Goal: Task Accomplishment & Management: Use online tool/utility

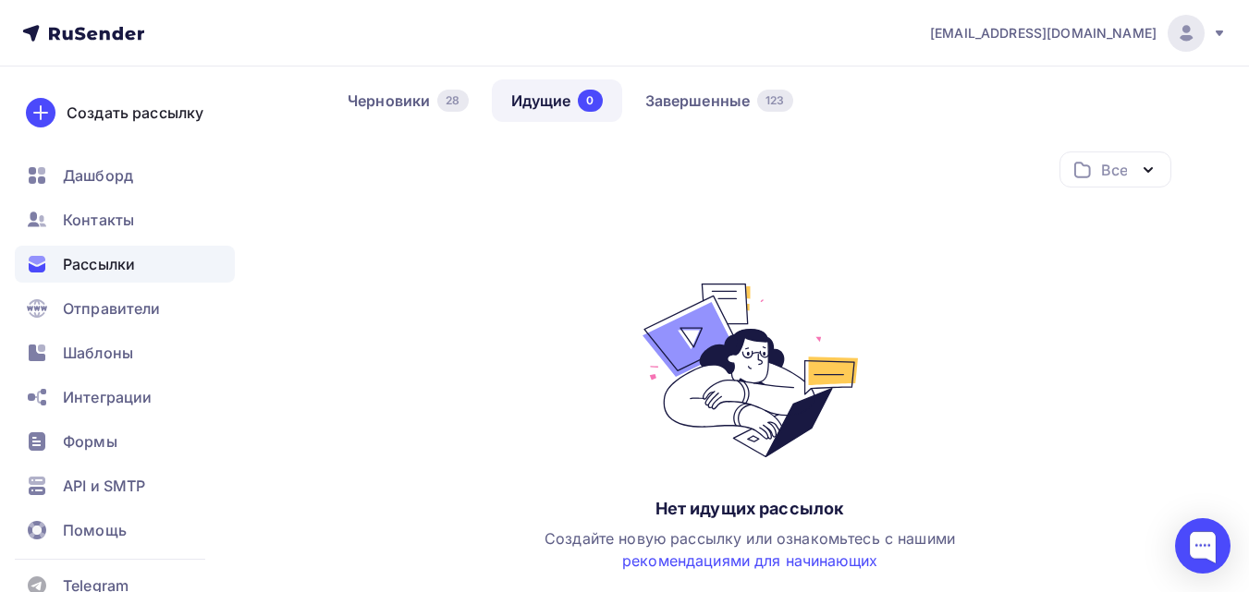
scroll to position [71, 0]
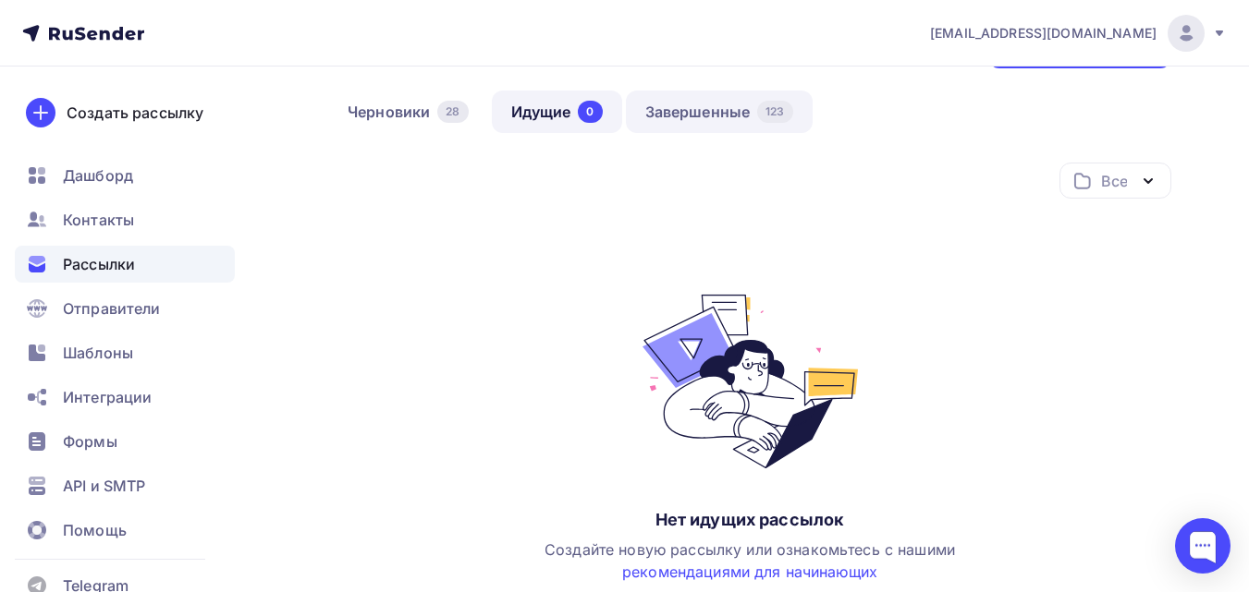
click at [726, 117] on link "Завершенные 123" at bounding box center [719, 112] width 187 height 43
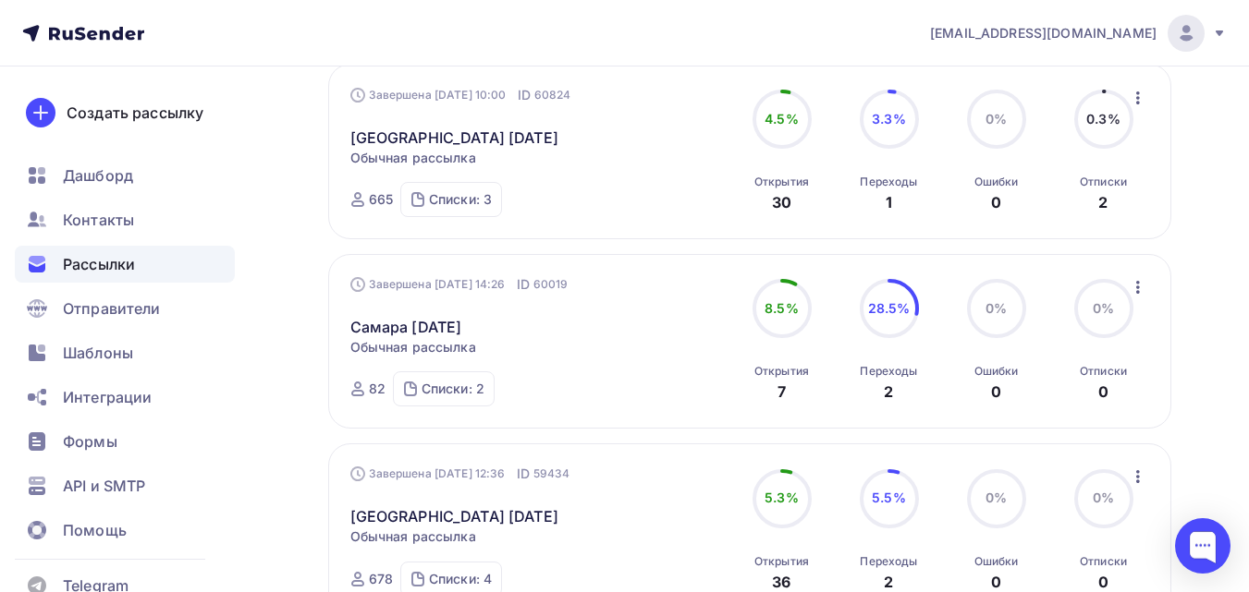
scroll to position [431, 0]
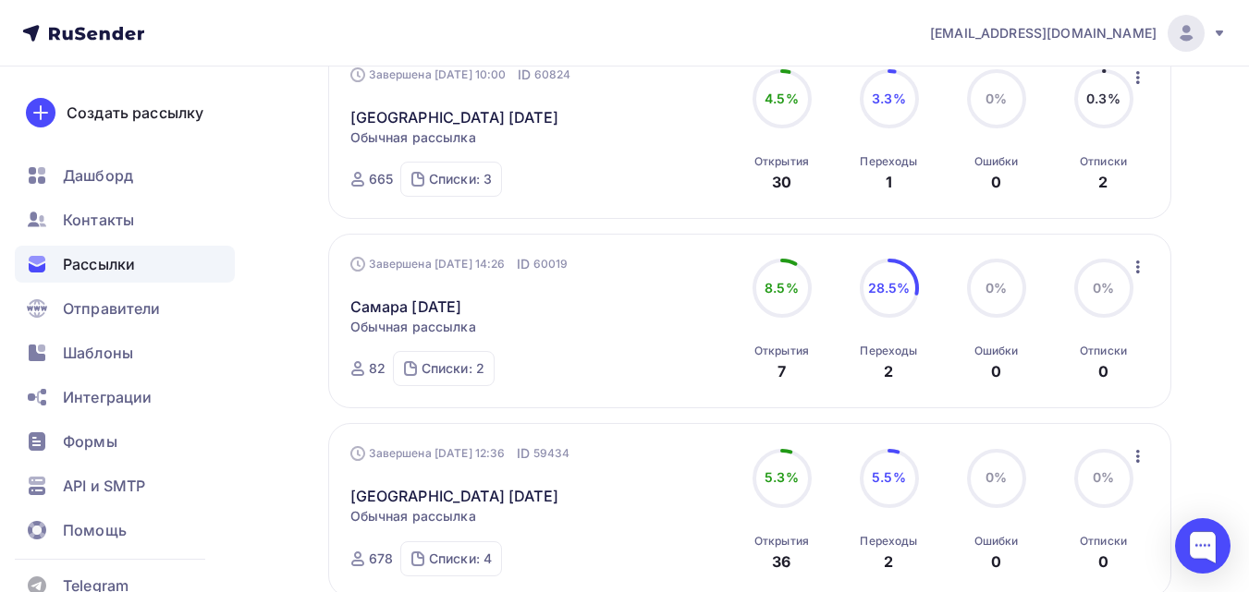
click at [1144, 267] on icon "button" at bounding box center [1138, 267] width 22 height 22
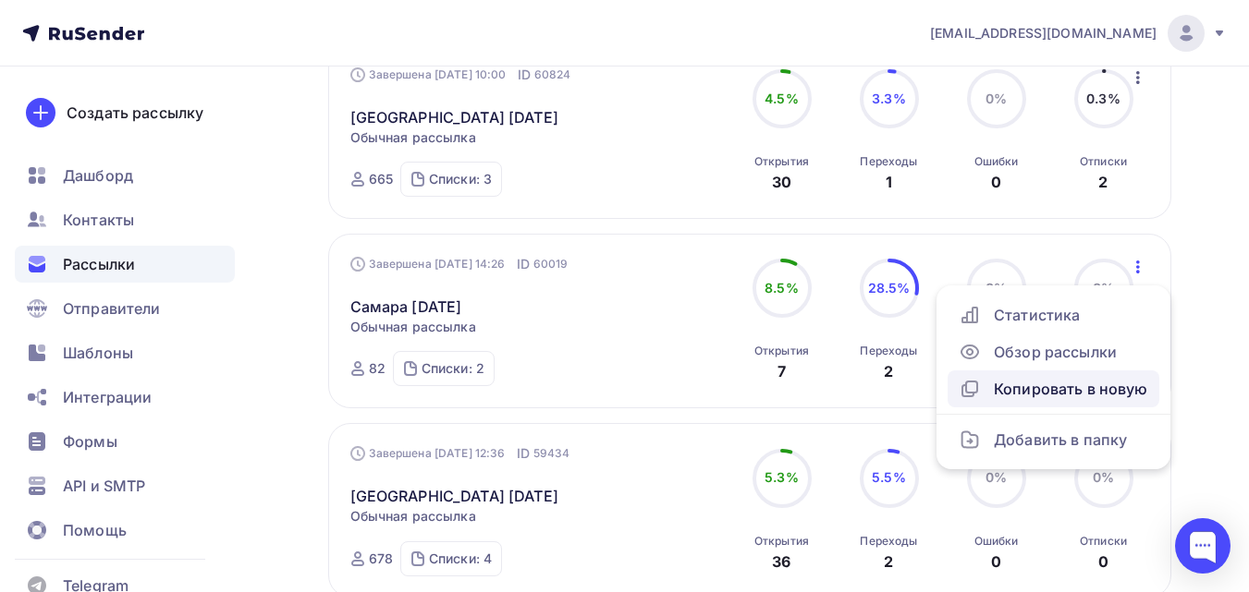
click at [1068, 394] on div "Копировать в новую" at bounding box center [1052, 389] width 189 height 22
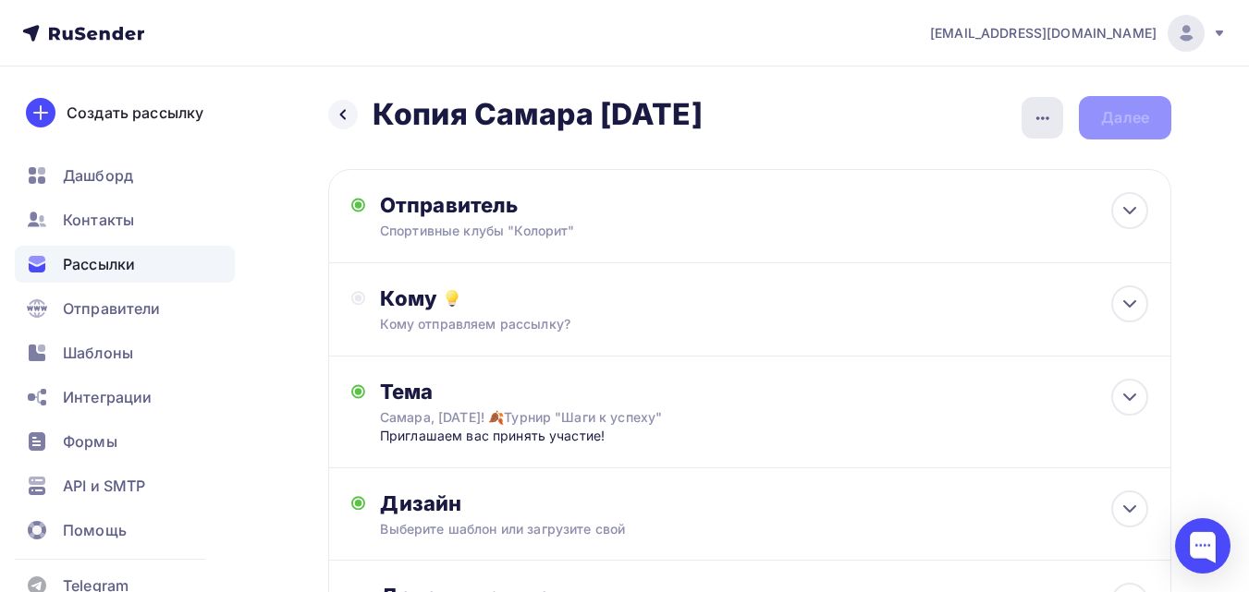
click at [1043, 117] on icon "button" at bounding box center [1042, 118] width 13 height 4
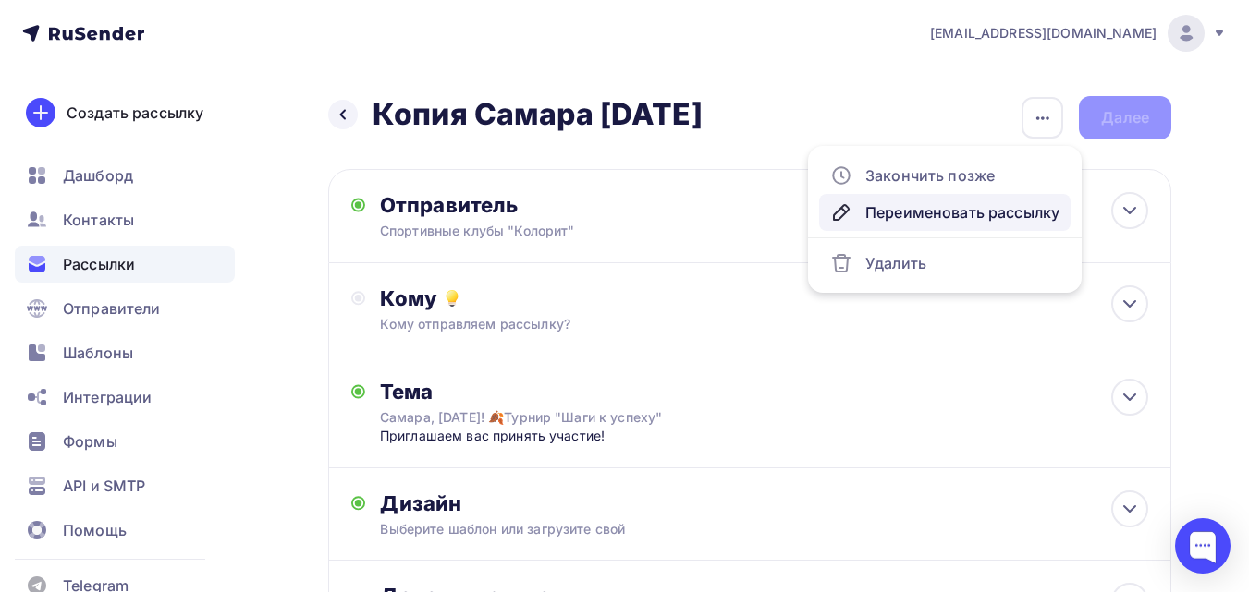
click at [967, 209] on div "Переименовать рассылку" at bounding box center [944, 212] width 229 height 22
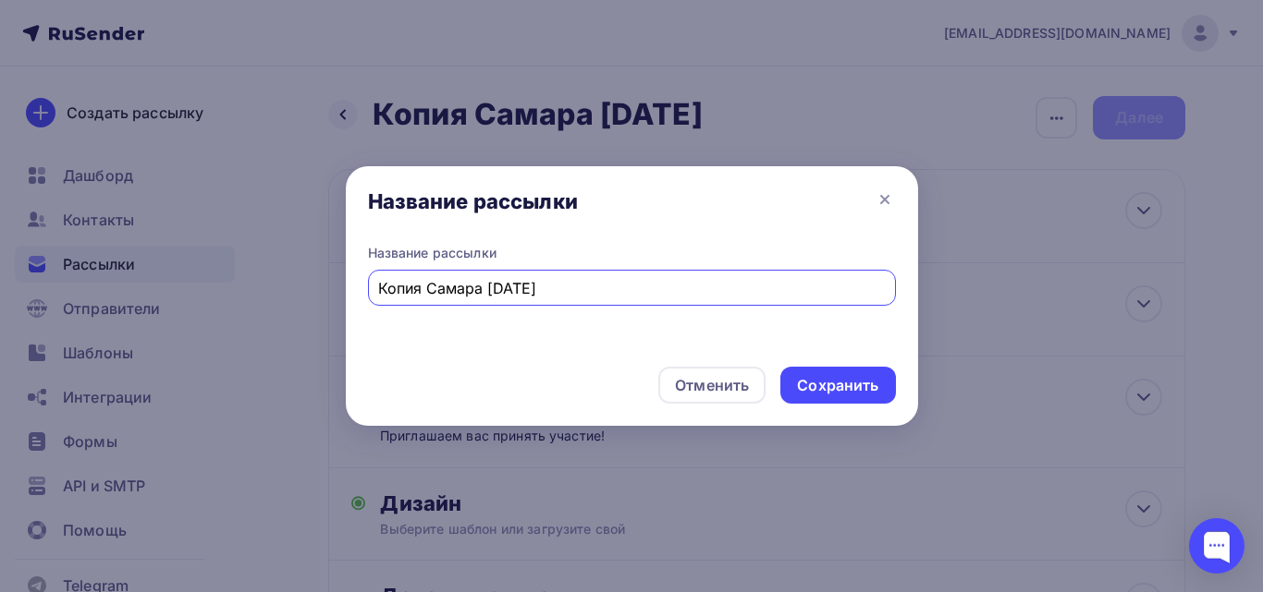
drag, startPoint x: 423, startPoint y: 288, endPoint x: 351, endPoint y: 303, distance: 73.6
click at [351, 303] on div "Название рассылки Копия Самара 11 октября" at bounding box center [632, 298] width 572 height 108
type input "Повтор Самара 11 октября"
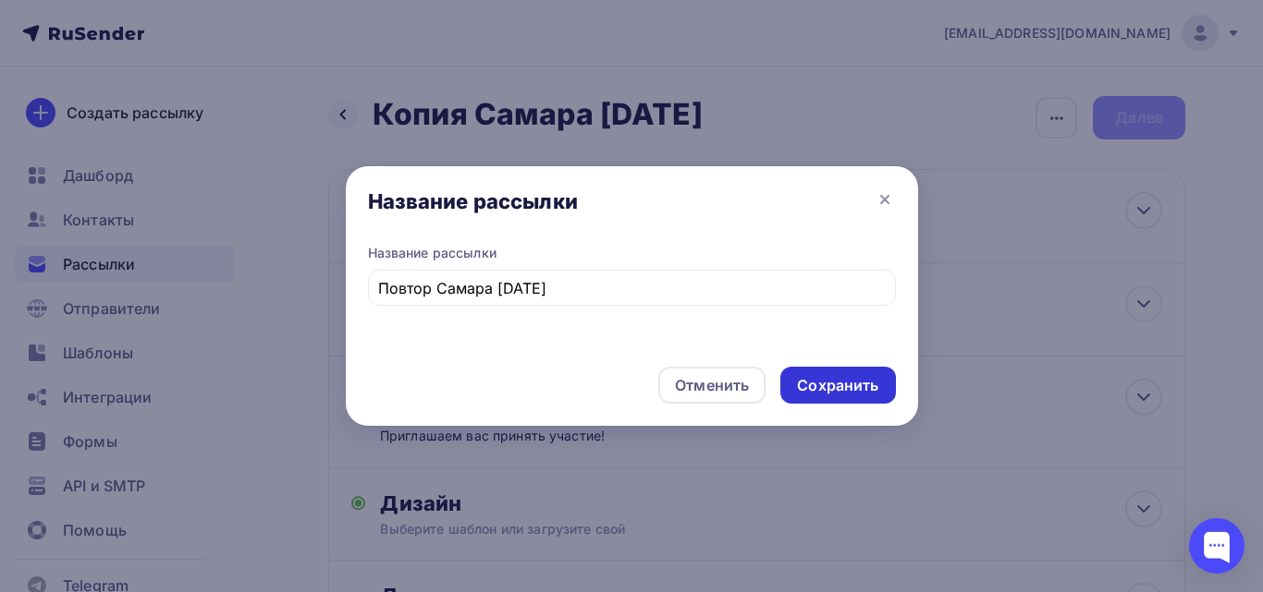
click at [844, 387] on div "Сохранить" at bounding box center [837, 385] width 81 height 21
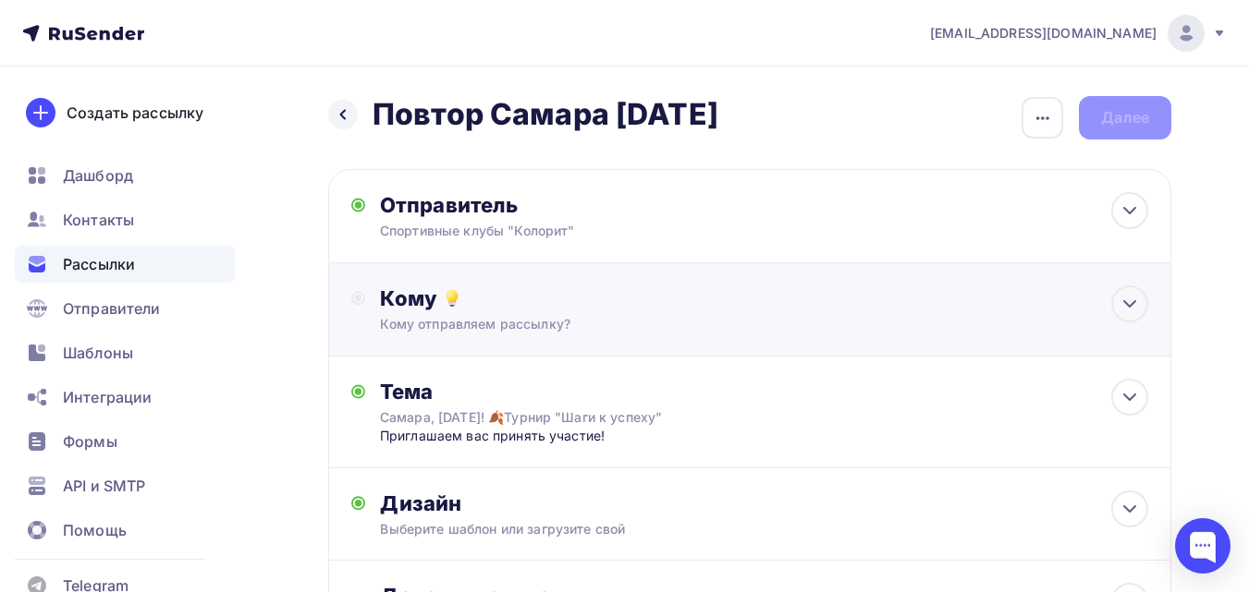
click at [823, 298] on div "Кому" at bounding box center [764, 299] width 768 height 26
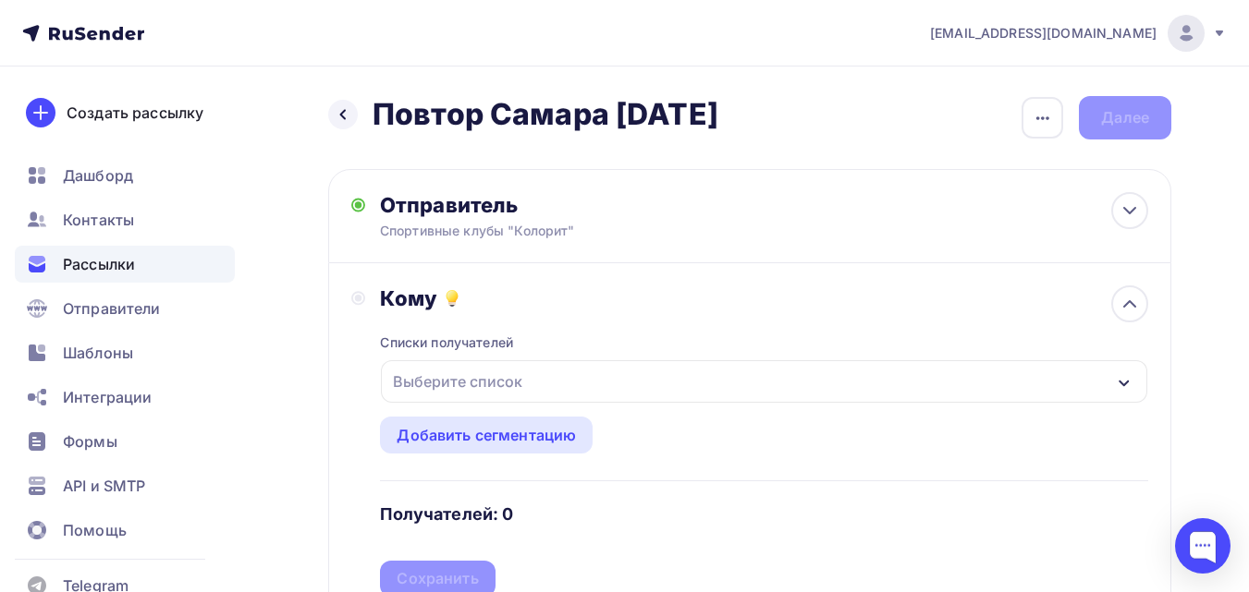
click at [598, 395] on div "Выберите список" at bounding box center [764, 381] width 766 height 43
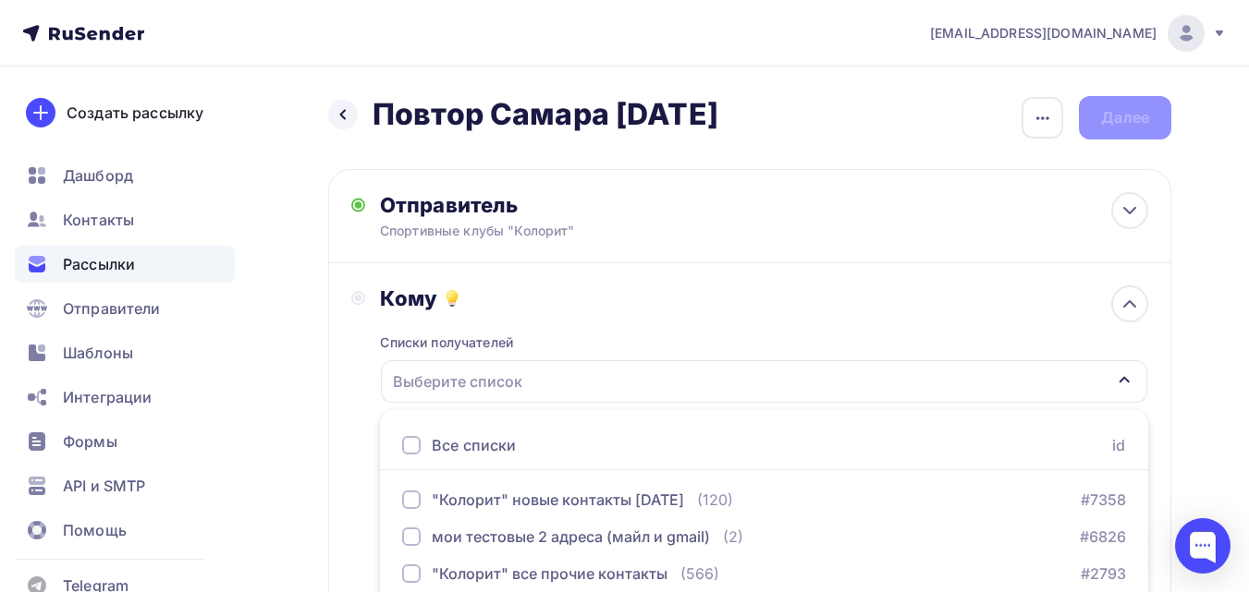
scroll to position [152, 0]
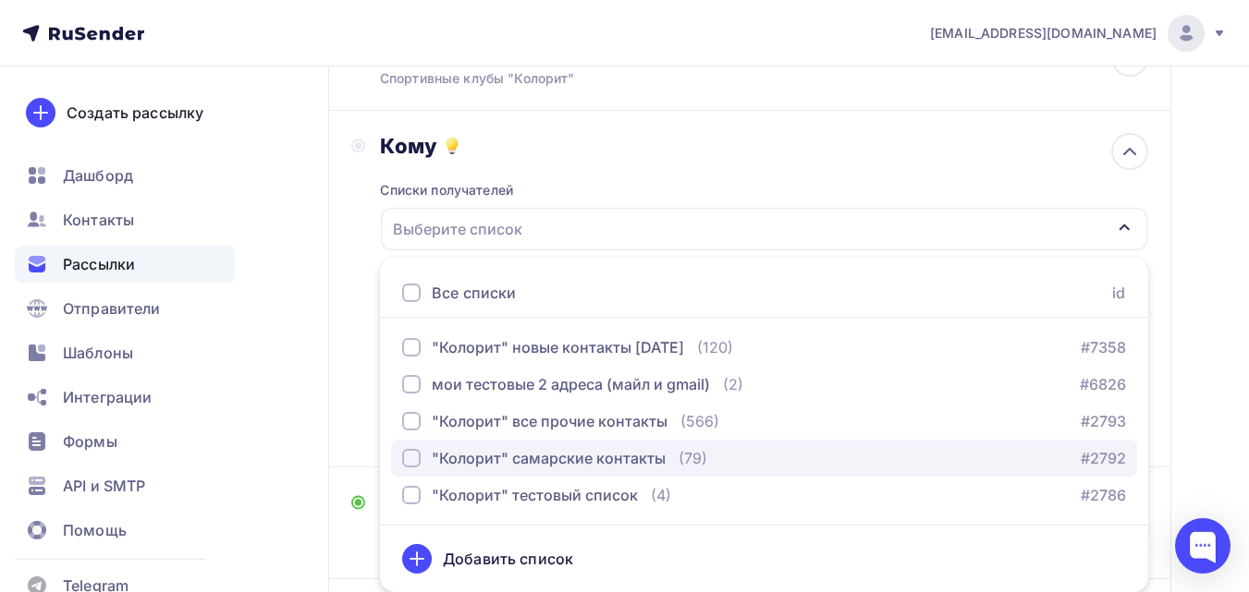
click at [593, 457] on div ""Колорит" самарские контакты" at bounding box center [549, 458] width 234 height 22
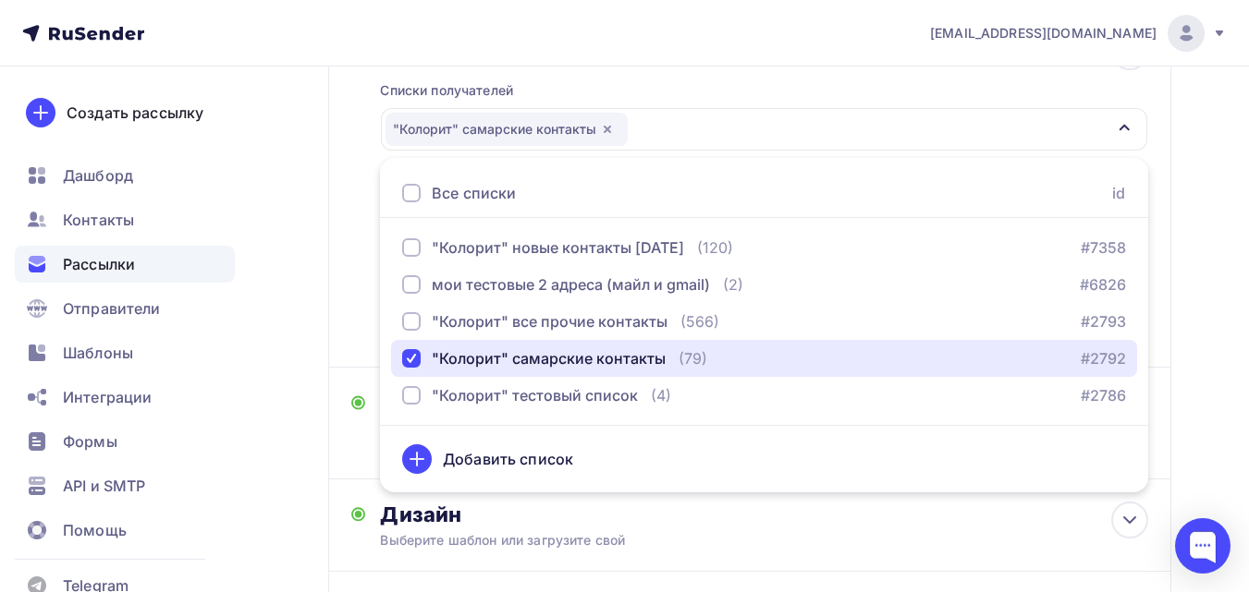
scroll to position [305, 0]
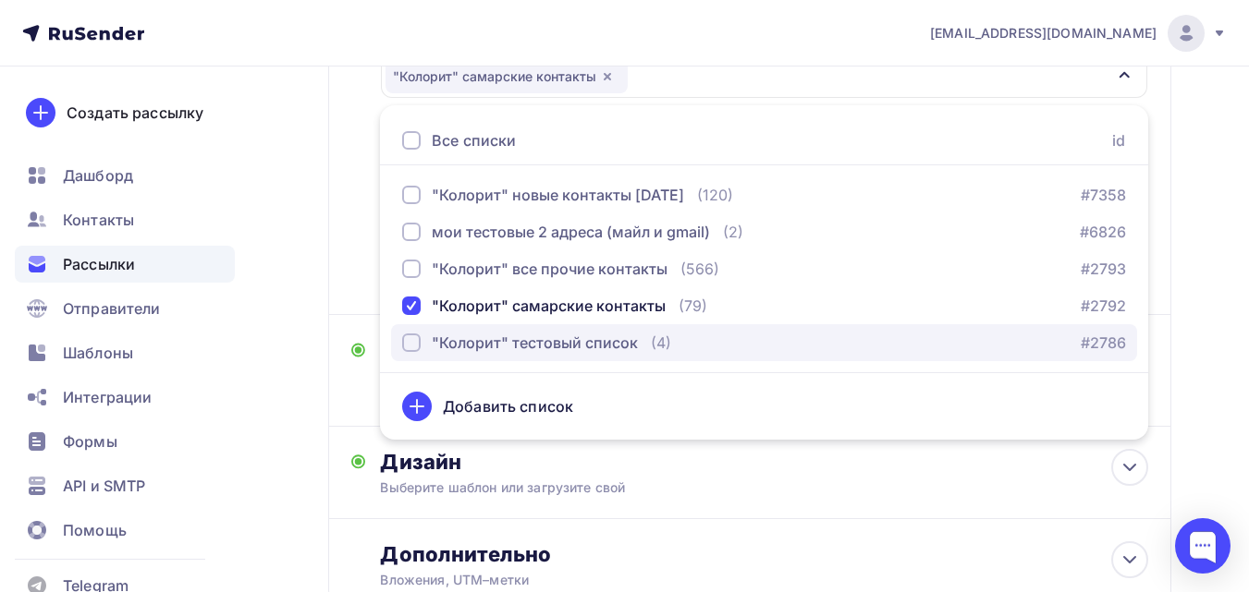
click at [609, 338] on div ""Колорит" тестовый список" at bounding box center [535, 343] width 206 height 22
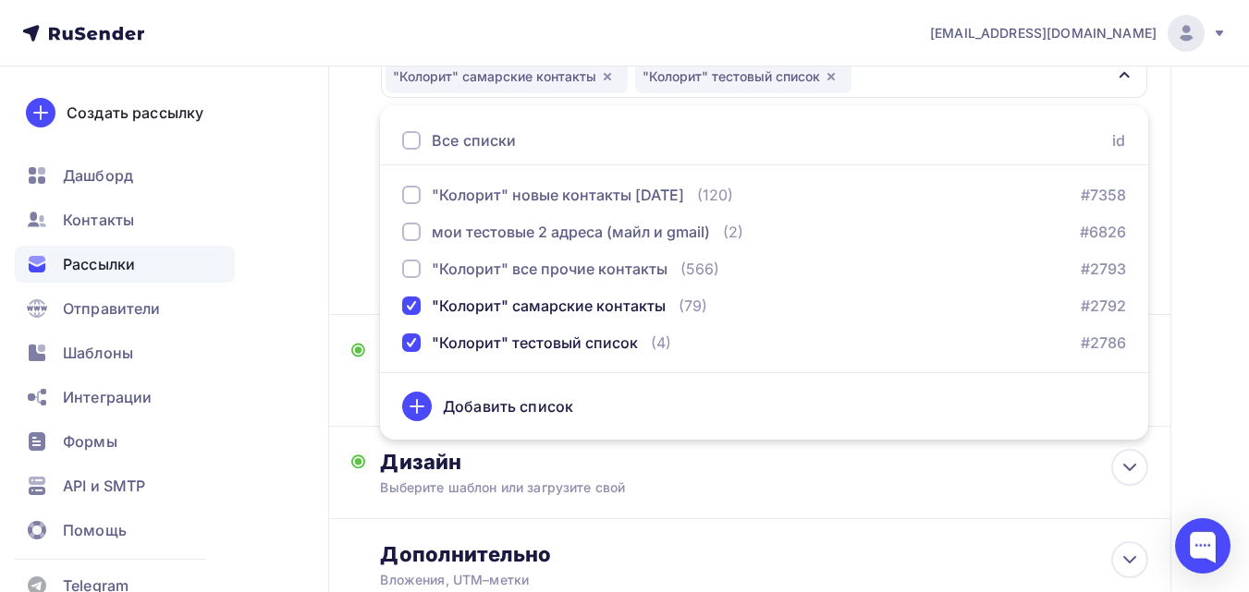
click at [1185, 170] on div "Назад Повтор Самара 11 октября Повтор Самара 11 октября Закончить позже Переиме…" at bounding box center [624, 247] width 1249 height 970
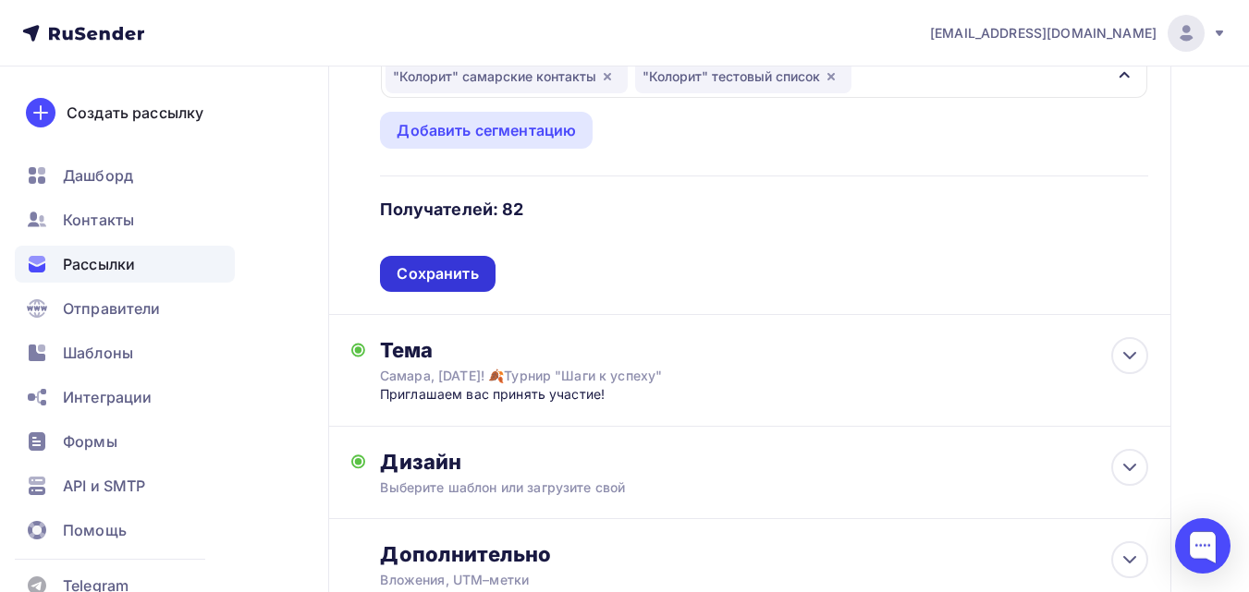
click at [471, 275] on div "Сохранить" at bounding box center [436, 273] width 81 height 21
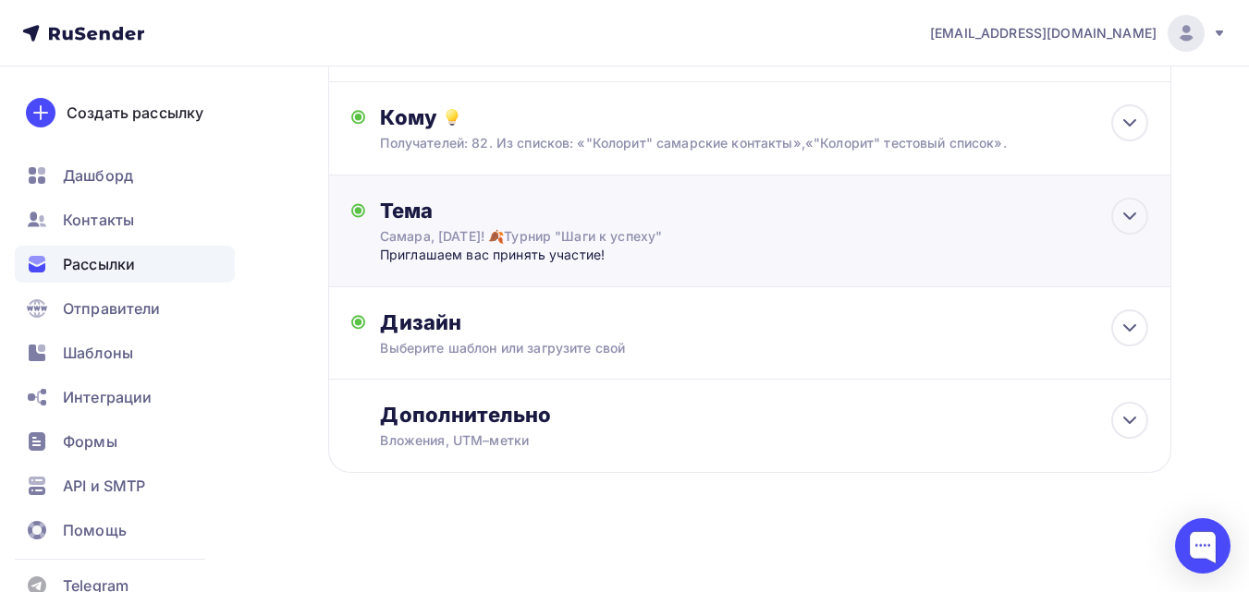
scroll to position [181, 0]
click at [740, 238] on div "Тема Самара, 11 октября! 🍂Турнир "Шаги к успеху" Приглашаем вас принять участие…" at bounding box center [562, 231] width 365 height 67
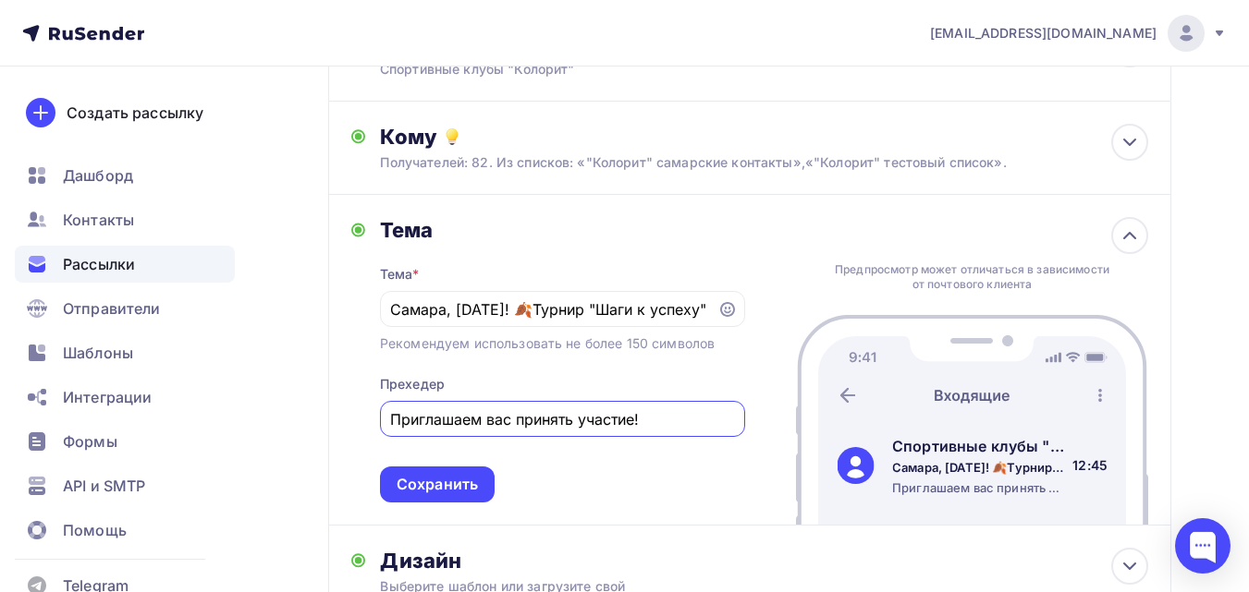
scroll to position [0, 0]
click at [480, 429] on input "Приглашаем вас принять участие!" at bounding box center [562, 420] width 344 height 22
type input "Завершается приём заявок!"
drag, startPoint x: 457, startPoint y: 312, endPoint x: 363, endPoint y: 316, distance: 94.3
click at [363, 316] on div "Тема Тема * Самара, 11 октября! 🍂Турнир "Шаги к успеху" Рекомендуем использоват…" at bounding box center [548, 360] width 394 height 286
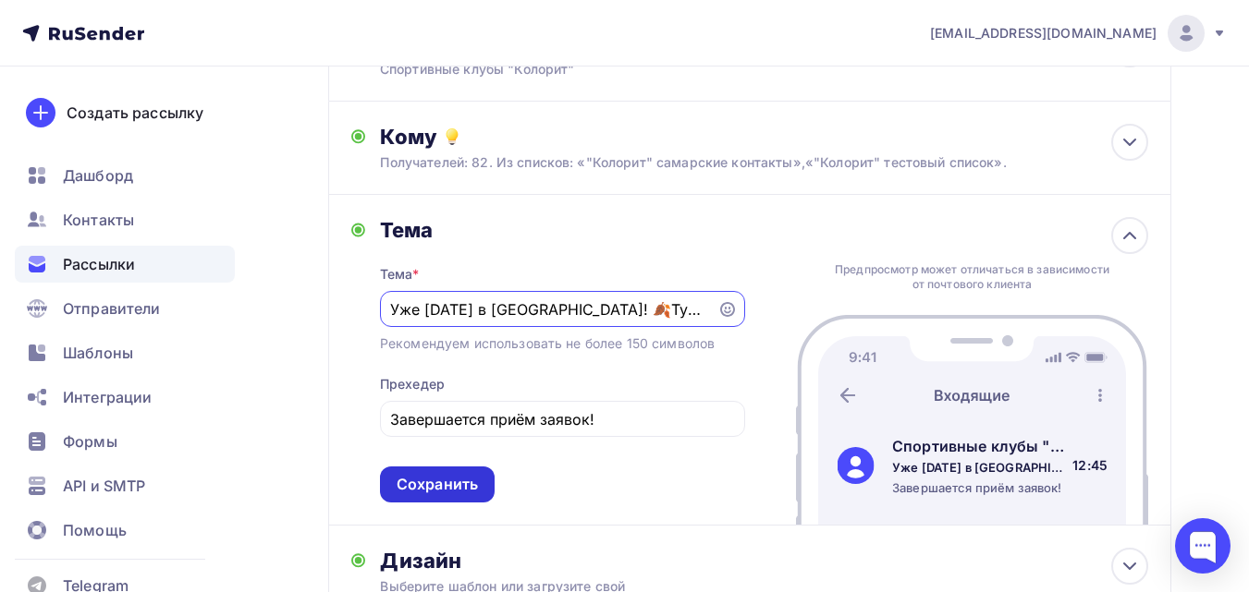
type input "Уже 11 октября в Самаре! 🍂Турнир "Шаги к успеху""
click at [444, 477] on div "Сохранить" at bounding box center [436, 484] width 81 height 21
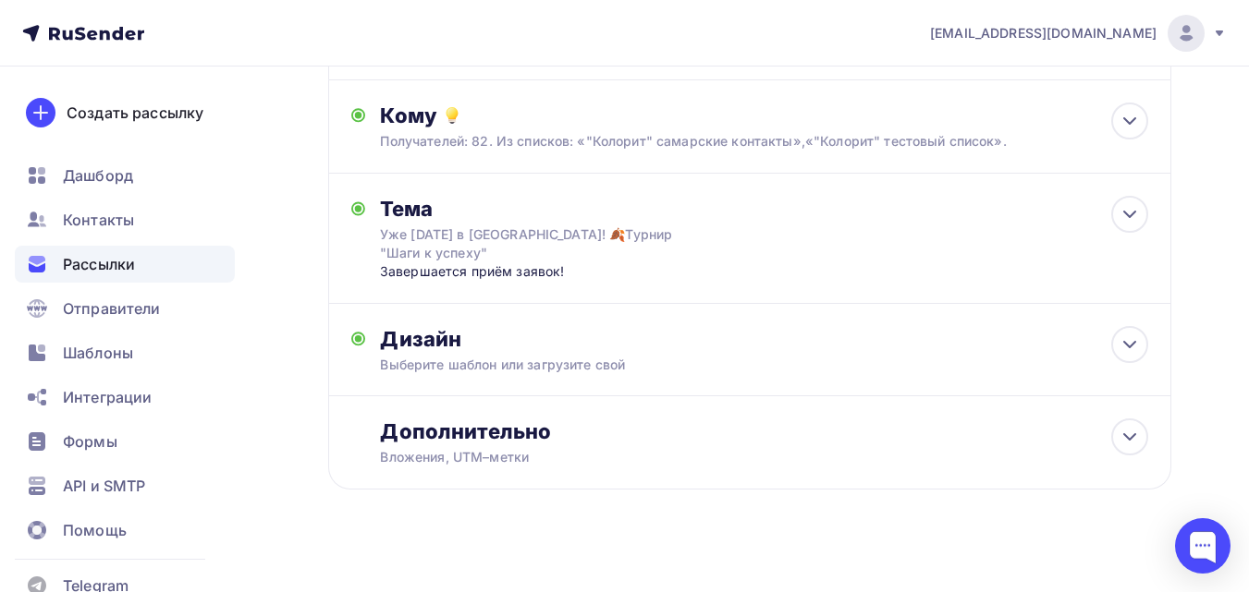
scroll to position [200, 0]
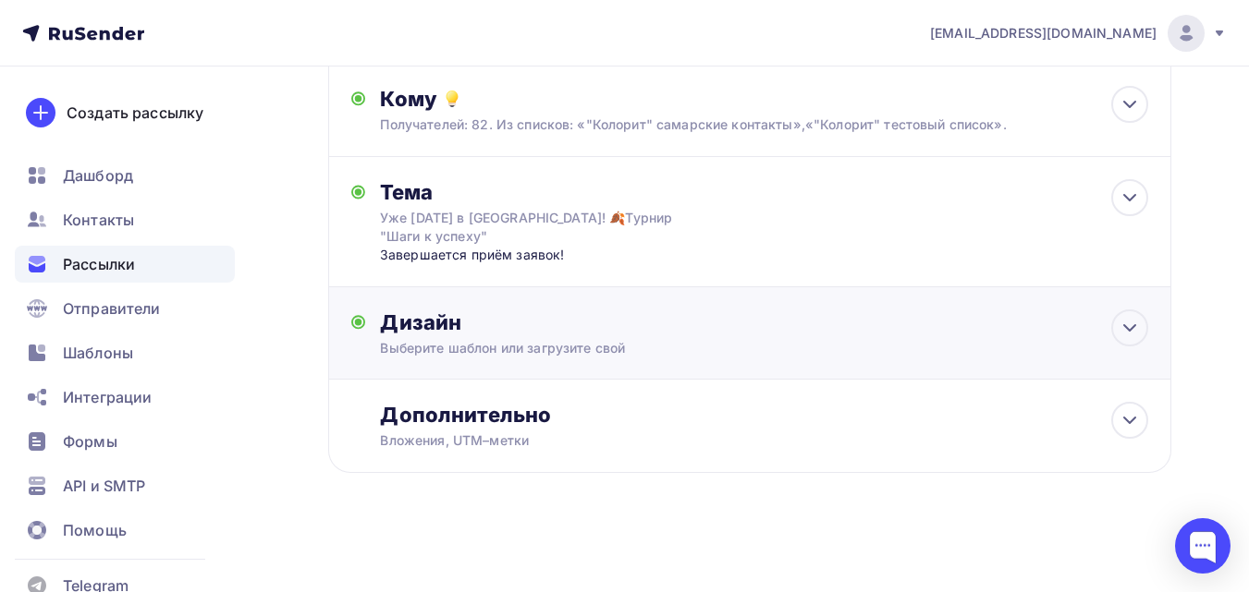
click at [687, 347] on div "Выберите шаблон или загрузите свой" at bounding box center [725, 348] width 691 height 18
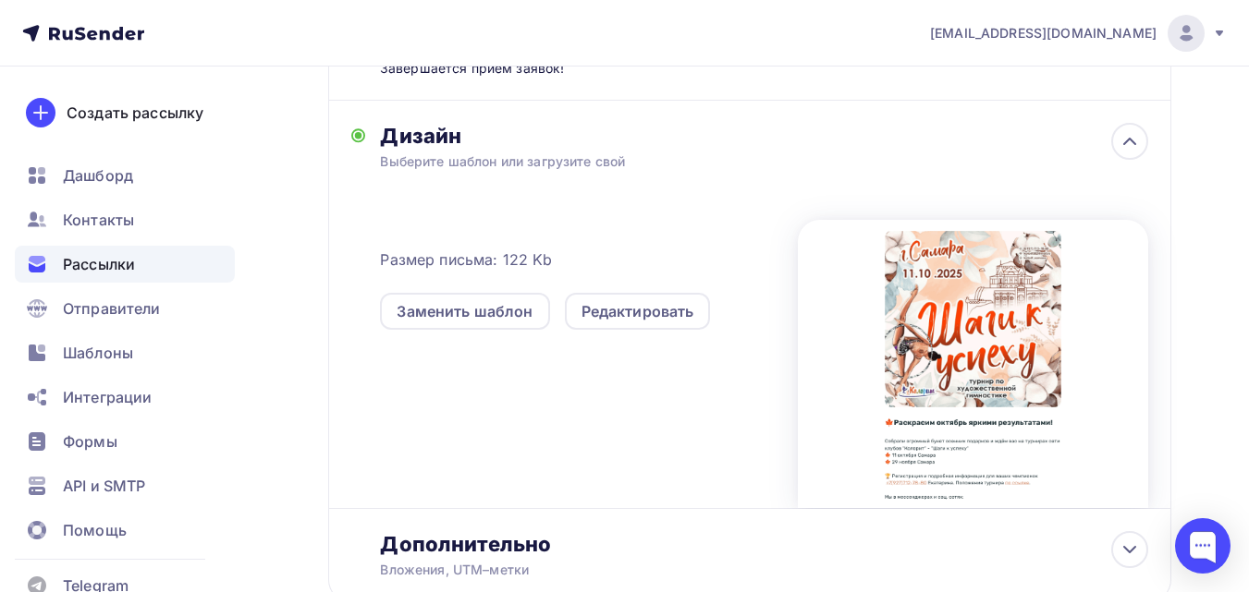
scroll to position [401, 0]
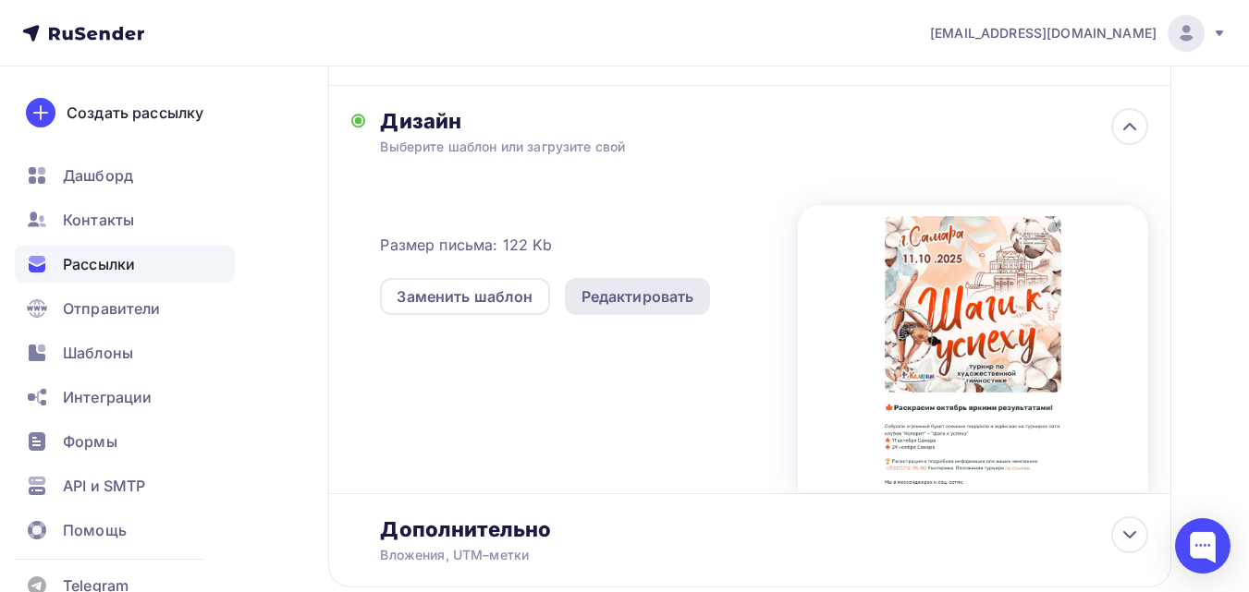
click at [641, 305] on div "Редактировать" at bounding box center [637, 297] width 113 height 22
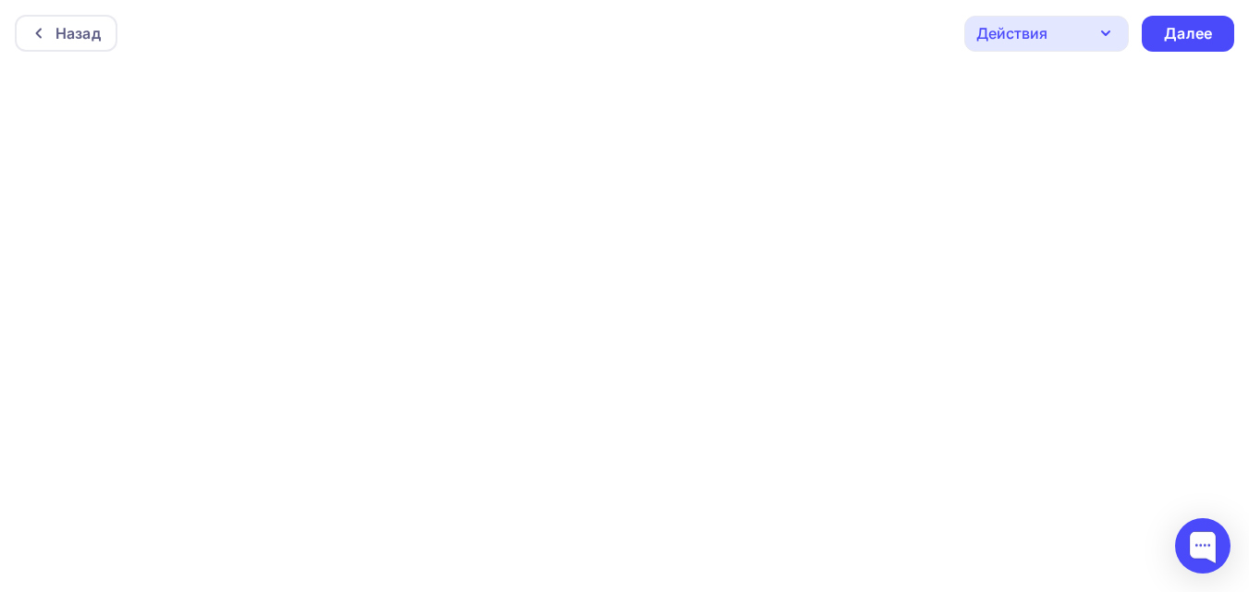
click at [977, 43] on div "Действия" at bounding box center [1011, 33] width 71 height 22
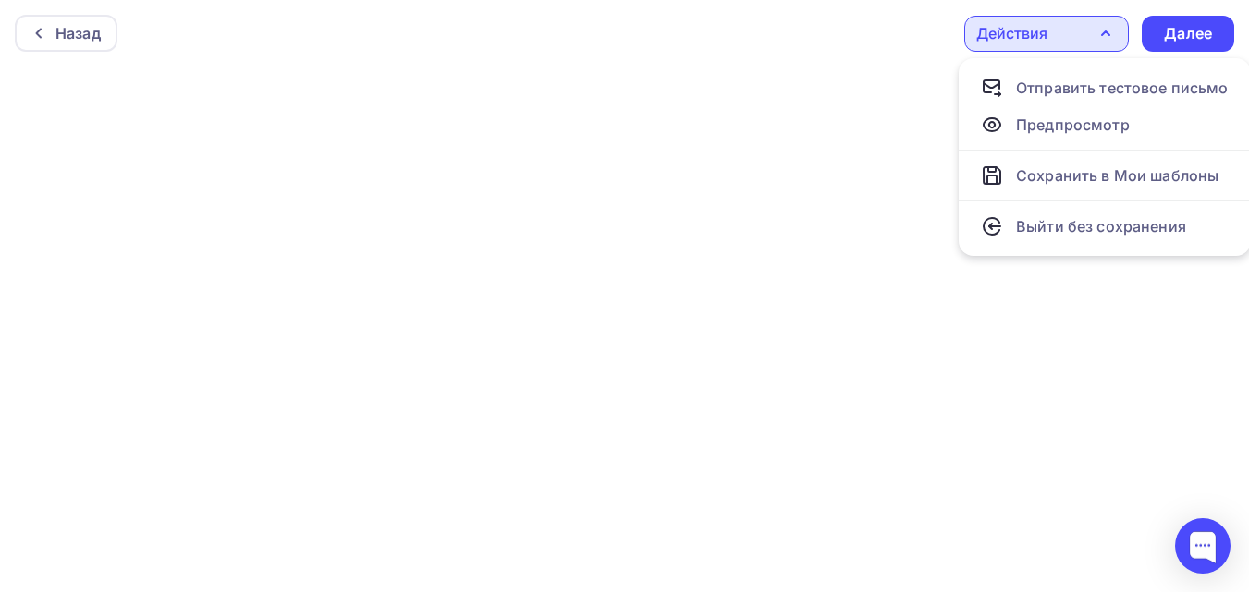
click at [1014, 37] on div "Действия" at bounding box center [1011, 33] width 71 height 22
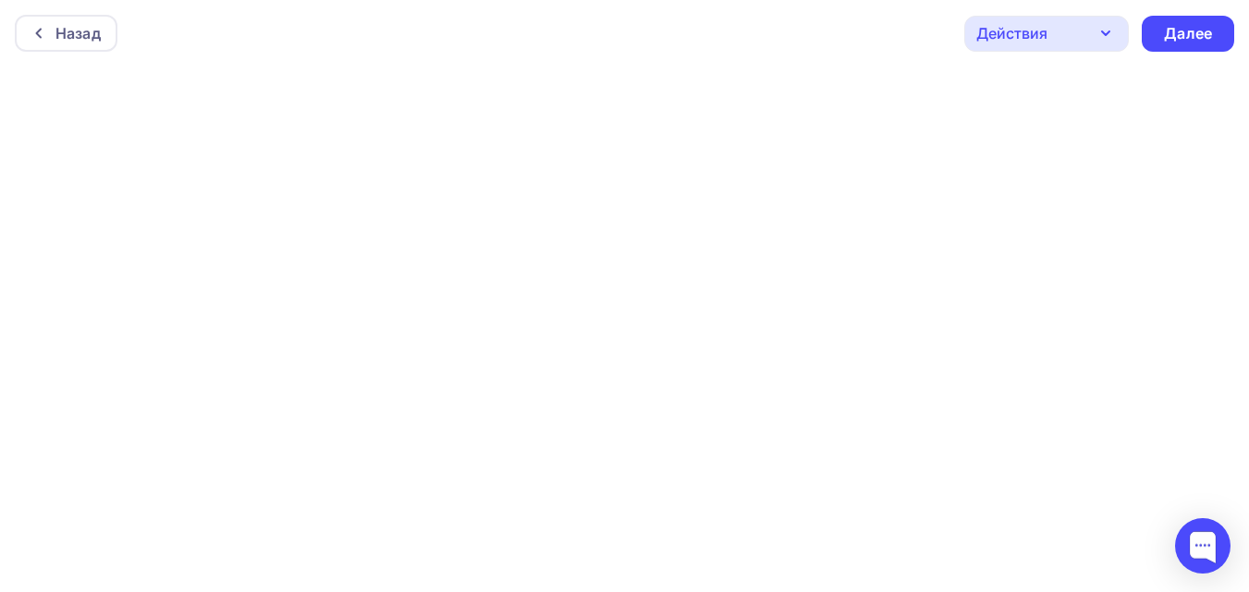
click at [1014, 37] on div "Действия" at bounding box center [1011, 33] width 71 height 22
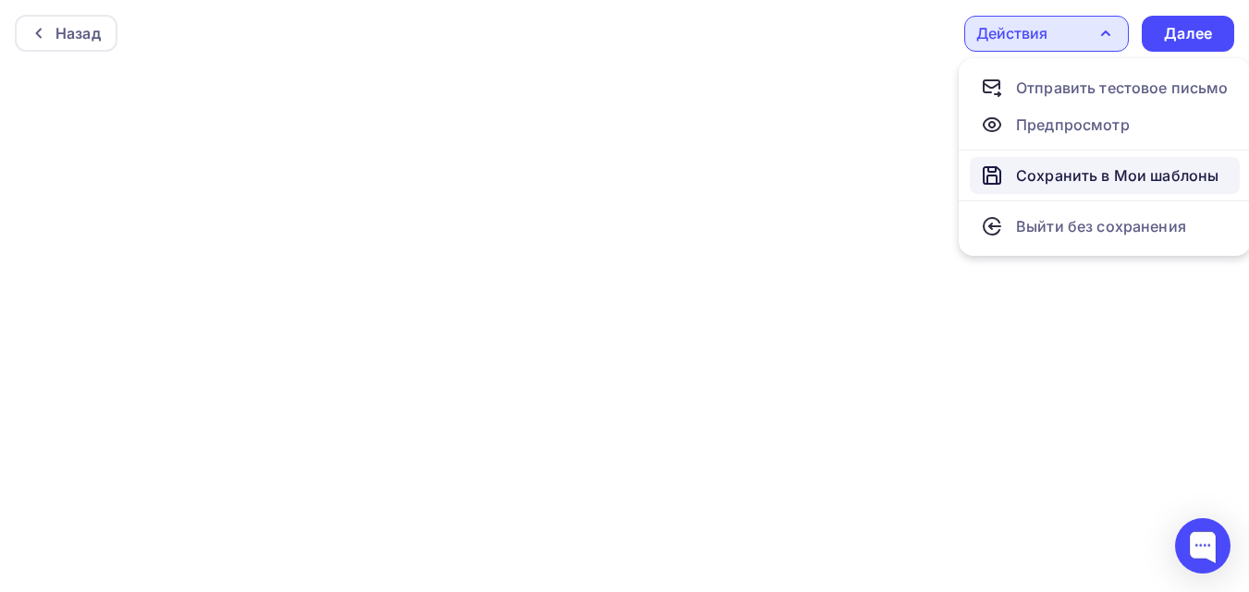
click at [1054, 176] on div "Сохранить в Мои шаблоны" at bounding box center [1117, 176] width 202 height 22
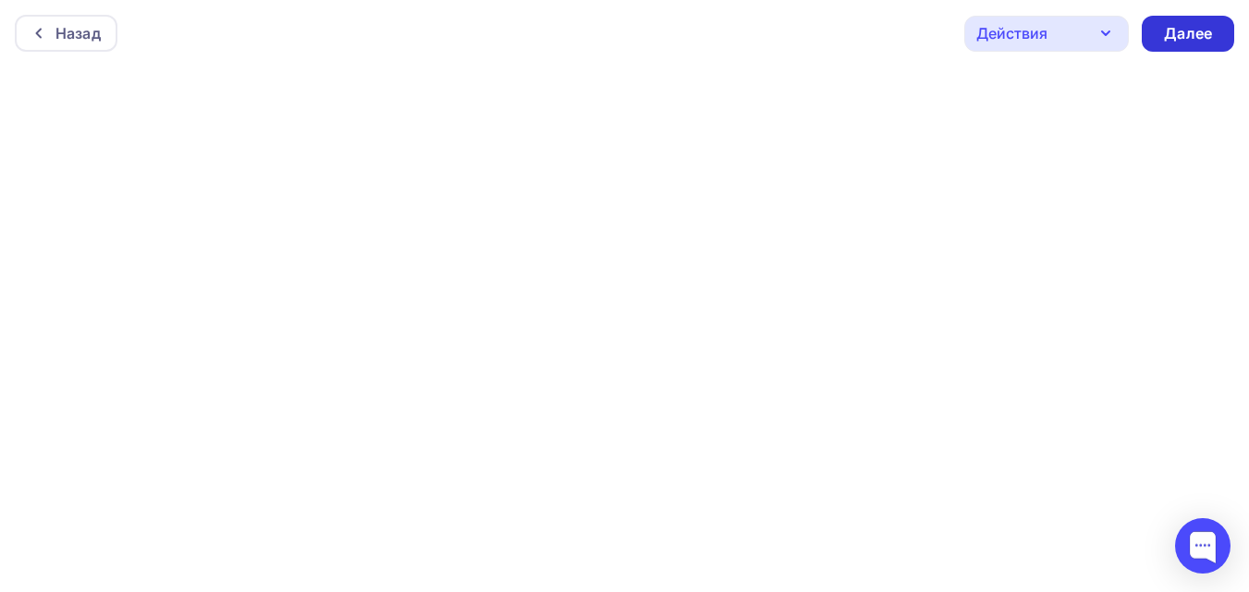
click at [1201, 40] on div "Далее" at bounding box center [1188, 33] width 48 height 21
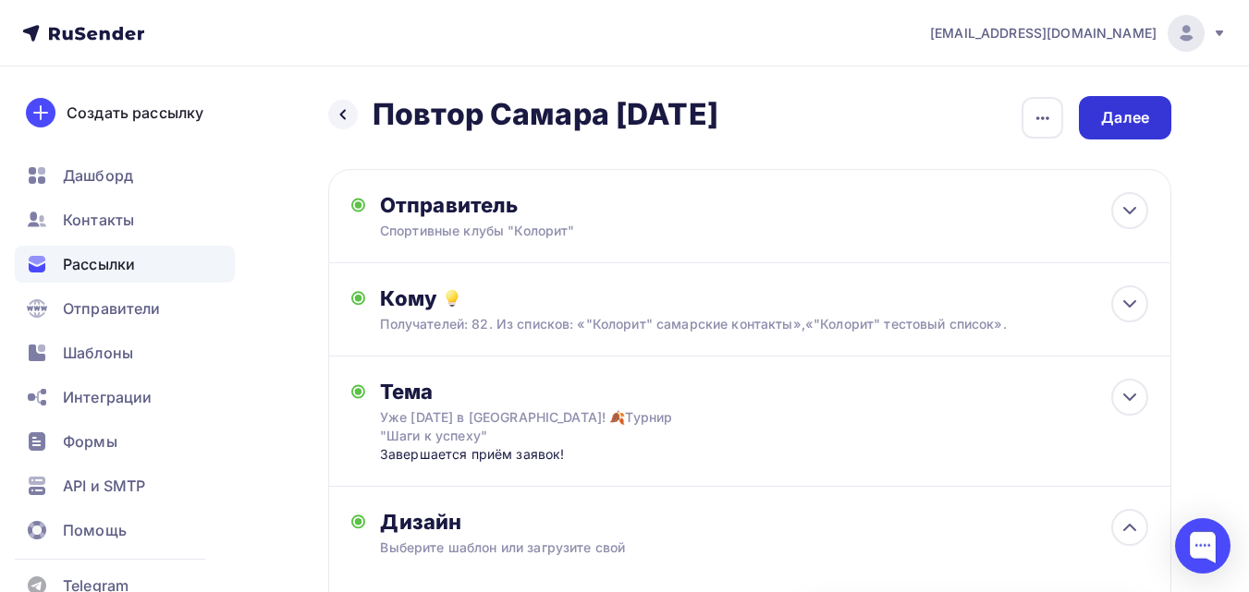
click at [1127, 124] on div "Далее" at bounding box center [1125, 117] width 48 height 21
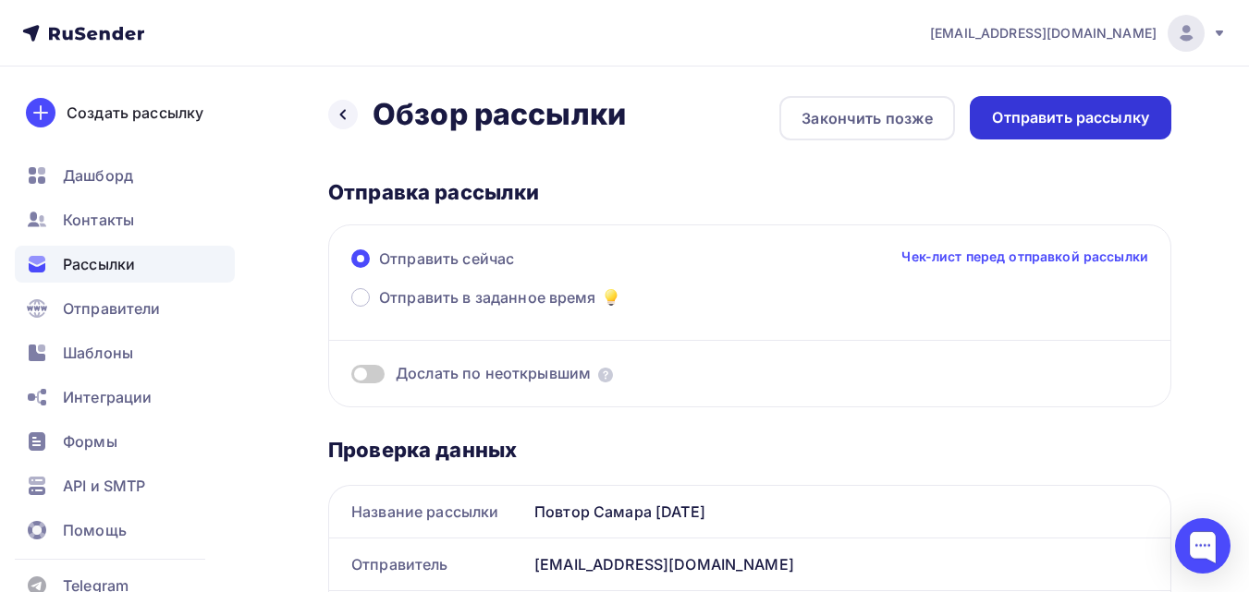
click at [1107, 121] on div "Отправить рассылку" at bounding box center [1070, 117] width 157 height 21
